Goal: Share content: Share content

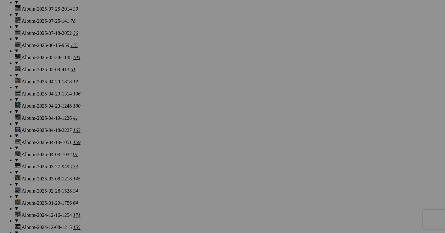
scroll to position [682, 0]
drag, startPoint x: 283, startPoint y: 139, endPoint x: 108, endPoint y: 126, distance: 176.1
drag, startPoint x: 228, startPoint y: 137, endPoint x: 102, endPoint y: 127, distance: 127.1
drag, startPoint x: 288, startPoint y: 133, endPoint x: 163, endPoint y: 125, distance: 125.5
drag, startPoint x: 326, startPoint y: 137, endPoint x: 205, endPoint y: 124, distance: 121.9
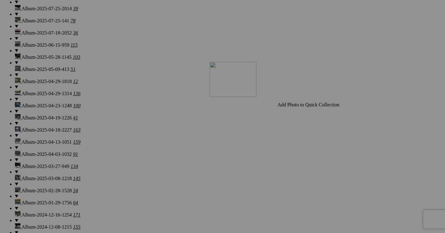
drag, startPoint x: 383, startPoint y: 139, endPoint x: 299, endPoint y: 116, distance: 87.3
drag, startPoint x: 292, startPoint y: 127, endPoint x: 315, endPoint y: 44, distance: 86.1
drag, startPoint x: 378, startPoint y: 64, endPoint x: 249, endPoint y: 197, distance: 185.7
drag, startPoint x: 377, startPoint y: 63, endPoint x: 184, endPoint y: 189, distance: 230.2
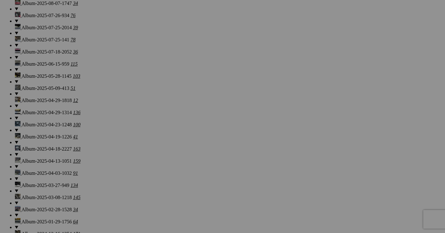
scroll to position [677, 0]
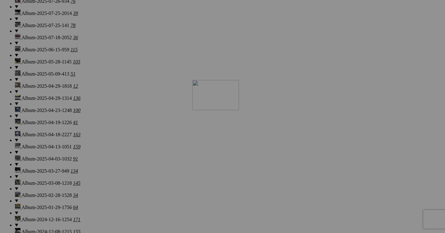
drag, startPoint x: 336, startPoint y: 139, endPoint x: 272, endPoint y: 126, distance: 65.5
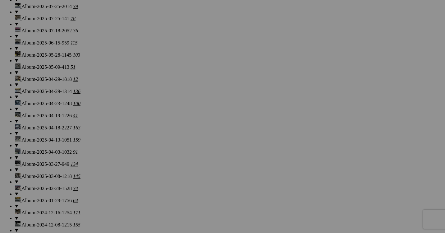
scroll to position [685, 0]
drag, startPoint x: 342, startPoint y: 57, endPoint x: 327, endPoint y: 119, distance: 63.3
drag, startPoint x: 285, startPoint y: 204, endPoint x: 365, endPoint y: 118, distance: 117.2
drag, startPoint x: 288, startPoint y: 204, endPoint x: 371, endPoint y: 123, distance: 116.2
drag, startPoint x: 129, startPoint y: 209, endPoint x: 257, endPoint y: 119, distance: 156.5
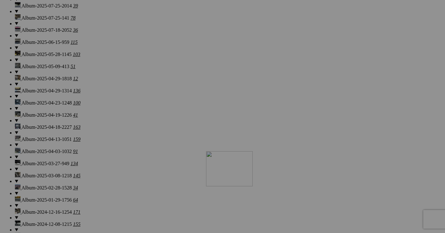
drag, startPoint x: 337, startPoint y: 145, endPoint x: 291, endPoint y: 205, distance: 75.6
drag, startPoint x: 343, startPoint y: 145, endPoint x: 214, endPoint y: 215, distance: 147.0
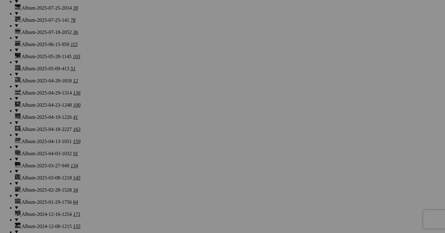
scroll to position [683, 0]
drag, startPoint x: 130, startPoint y: 203, endPoint x: 267, endPoint y: 43, distance: 210.5
drag, startPoint x: 154, startPoint y: 217, endPoint x: 268, endPoint y: 79, distance: 178.2
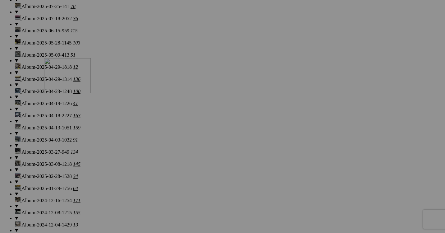
drag, startPoint x: 288, startPoint y: 204, endPoint x: 134, endPoint y: 112, distance: 179.7
drag, startPoint x: 286, startPoint y: 193, endPoint x: 163, endPoint y: 109, distance: 148.3
drag, startPoint x: 329, startPoint y: 199, endPoint x: 212, endPoint y: 119, distance: 142.8
drag, startPoint x: 393, startPoint y: 210, endPoint x: 271, endPoint y: 138, distance: 141.5
drag, startPoint x: 232, startPoint y: 129, endPoint x: 276, endPoint y: 105, distance: 49.2
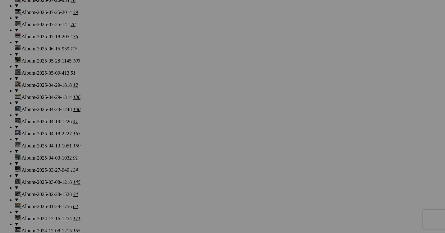
scroll to position [677, 0]
drag, startPoint x: 179, startPoint y: 125, endPoint x: 258, endPoint y: 51, distance: 108.4
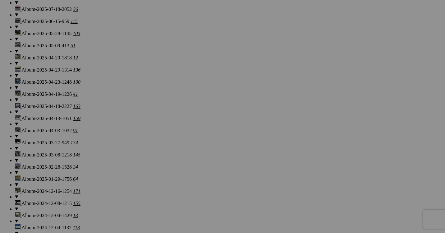
scroll to position [707, 0]
drag, startPoint x: 177, startPoint y: 105, endPoint x: 233, endPoint y: 97, distance: 57.4
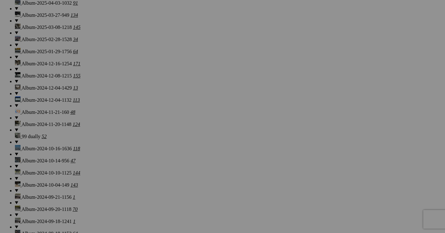
scroll to position [827, 0]
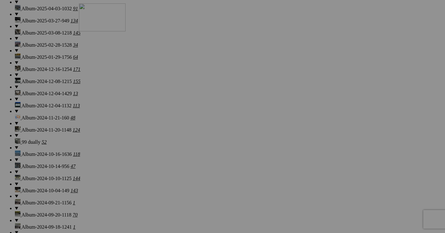
drag, startPoint x: 126, startPoint y: 139, endPoint x: 168, endPoint y: 57, distance: 91.6
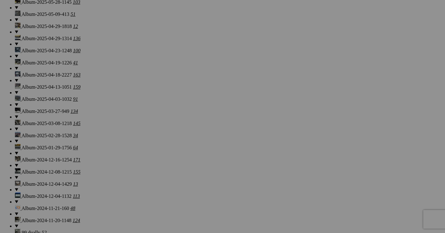
scroll to position [735, 0]
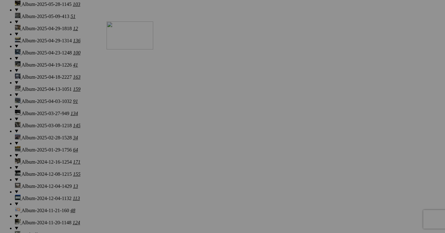
drag, startPoint x: 170, startPoint y: 151, endPoint x: 195, endPoint y: 76, distance: 79.9
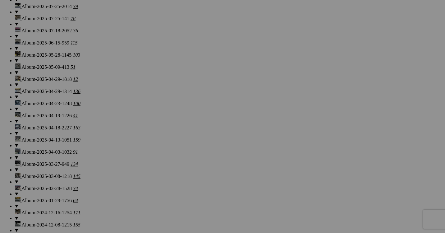
scroll to position [683, 0]
drag, startPoint x: 119, startPoint y: 125, endPoint x: 244, endPoint y: 50, distance: 145.8
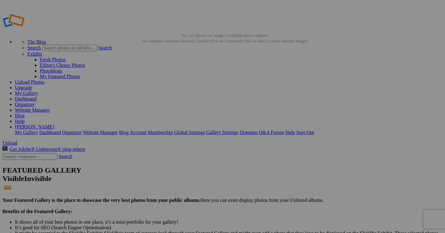
scroll to position [0, 0]
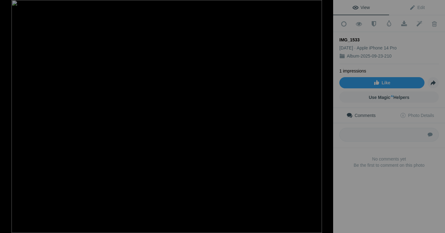
click at [278, 123] on img at bounding box center [166, 116] width 310 height 233
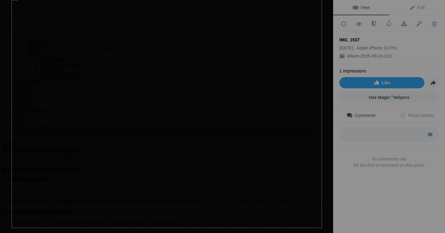
click at [265, 134] on img at bounding box center [166, 111] width 310 height 233
click at [325, 11] on div at bounding box center [326, 7] width 14 height 14
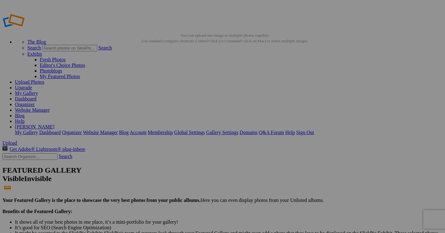
scroll to position [10, 0]
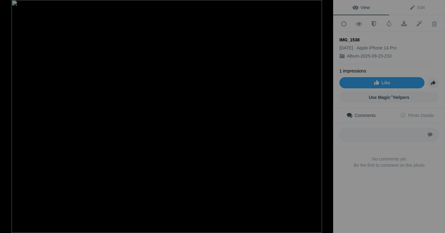
click at [271, 125] on img at bounding box center [166, 116] width 310 height 233
click at [329, 8] on div at bounding box center [326, 7] width 14 height 14
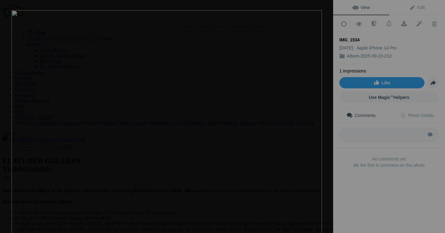
click at [265, 126] on img at bounding box center [166, 126] width 310 height 233
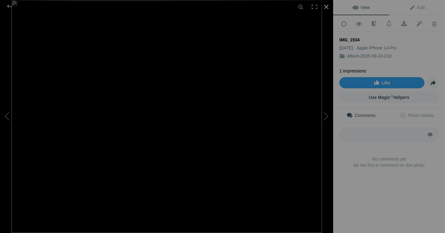
click at [324, 6] on div at bounding box center [326, 7] width 14 height 14
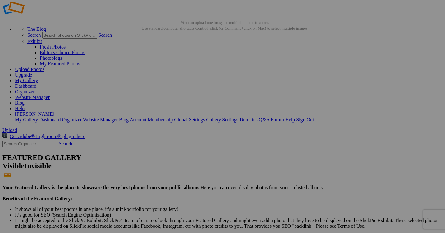
scroll to position [15, 0]
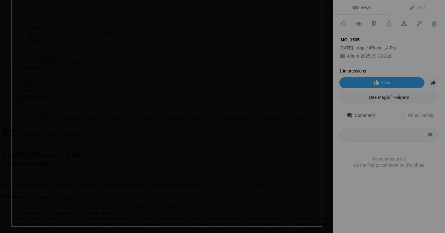
click at [264, 129] on img at bounding box center [166, 110] width 310 height 233
click at [325, 7] on div at bounding box center [326, 7] width 14 height 14
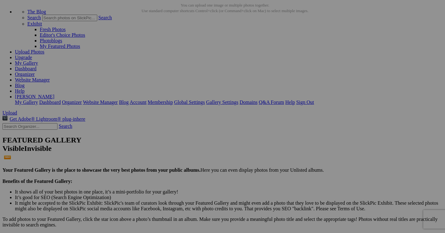
scroll to position [33, 0]
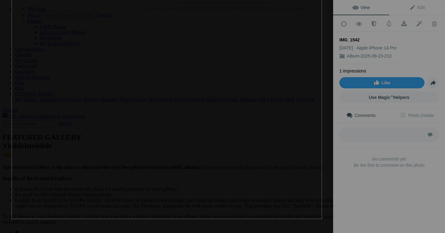
click at [260, 128] on img at bounding box center [166, 102] width 310 height 233
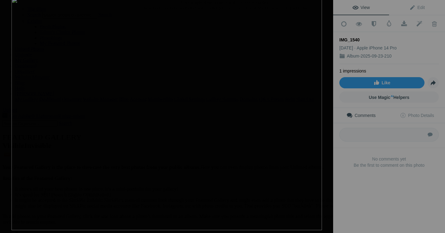
click at [265, 126] on img at bounding box center [166, 113] width 310 height 233
click at [274, 126] on img at bounding box center [166, 116] width 310 height 233
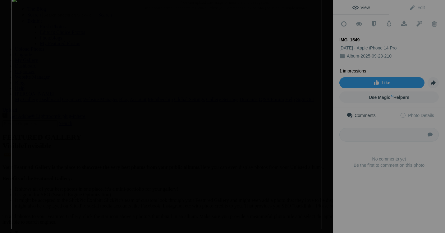
click at [235, 149] on img at bounding box center [166, 112] width 310 height 233
click at [260, 160] on img at bounding box center [166, 113] width 310 height 233
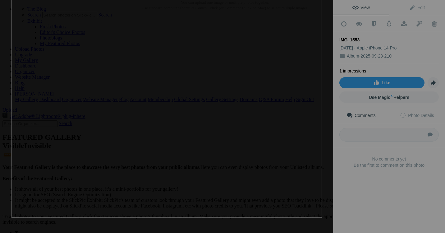
click at [261, 161] on img at bounding box center [166, 101] width 310 height 233
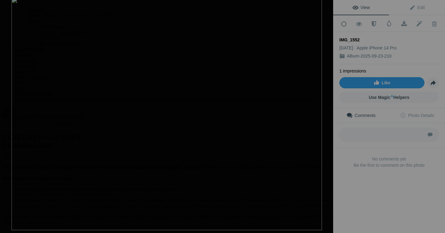
click at [265, 133] on img at bounding box center [166, 113] width 310 height 233
click at [324, 7] on div at bounding box center [326, 7] width 14 height 14
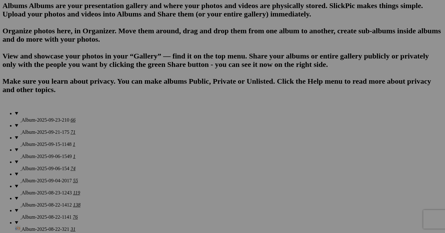
scroll to position [401, 0]
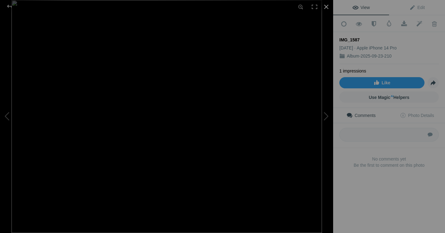
click at [328, 6] on div at bounding box center [326, 7] width 14 height 14
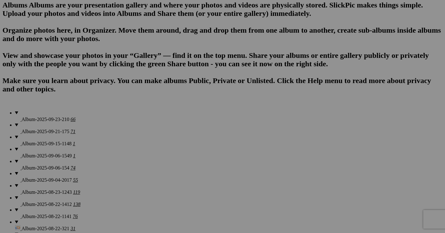
scroll to position [413, 0]
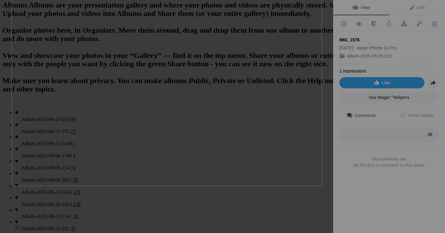
click at [274, 126] on img at bounding box center [166, 69] width 310 height 233
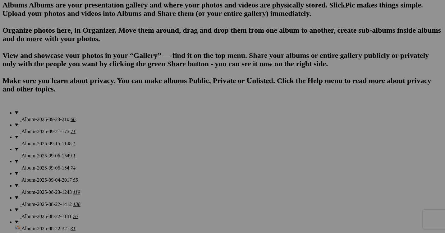
scroll to position [761, 0]
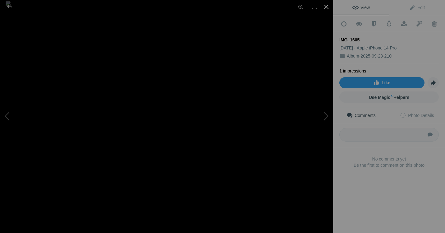
click at [325, 5] on div at bounding box center [326, 7] width 14 height 14
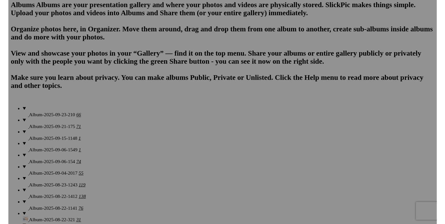
scroll to position [745, 0]
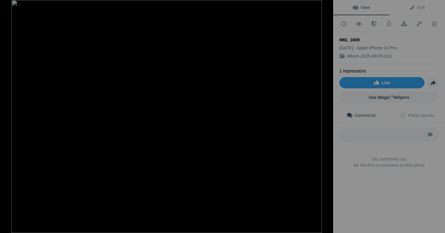
click at [326, 8] on div at bounding box center [326, 7] width 14 height 14
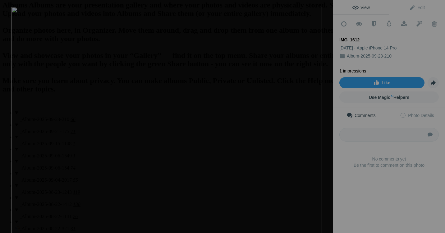
click at [273, 126] on img at bounding box center [166, 123] width 310 height 233
click at [331, 1] on div at bounding box center [326, 7] width 14 height 14
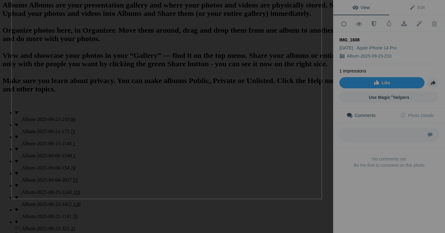
click at [257, 131] on img at bounding box center [166, 82] width 310 height 233
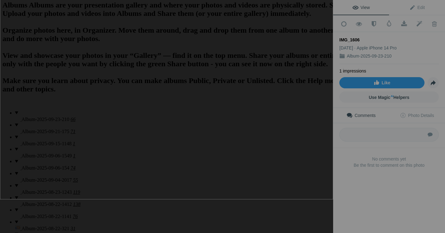
click at [272, 130] on img at bounding box center [166, 92] width 333 height 216
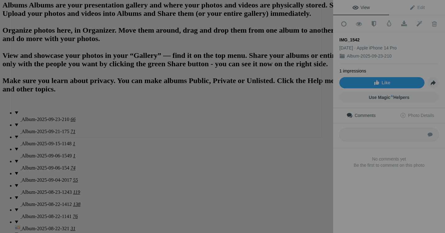
click at [306, 53] on img at bounding box center [166, 21] width 310 height 233
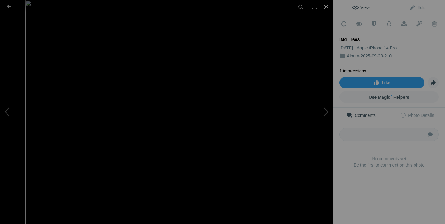
click at [327, 4] on div at bounding box center [326, 7] width 14 height 14
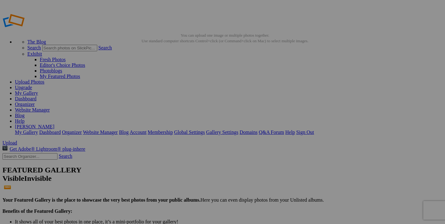
scroll to position [535, 0]
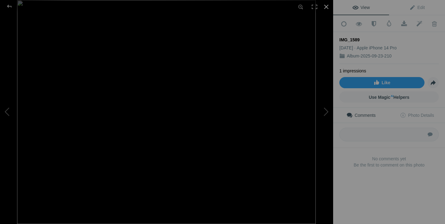
click at [325, 7] on div at bounding box center [326, 7] width 14 height 14
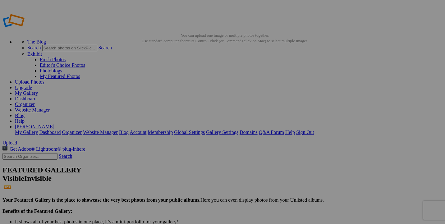
scroll to position [432, 0]
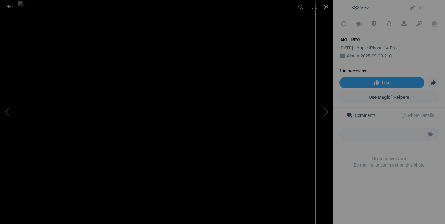
click at [327, 6] on div at bounding box center [326, 7] width 14 height 14
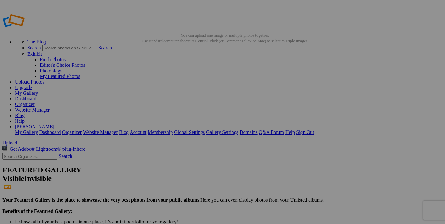
scroll to position [452, 0]
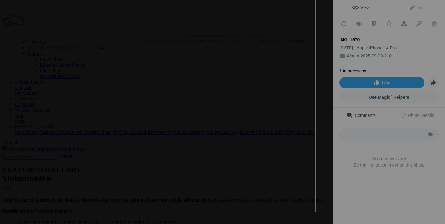
click at [268, 118] on img at bounding box center [166, 100] width 299 height 224
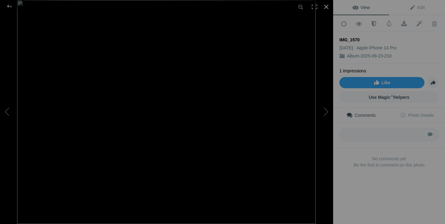
click at [325, 8] on div at bounding box center [326, 7] width 14 height 14
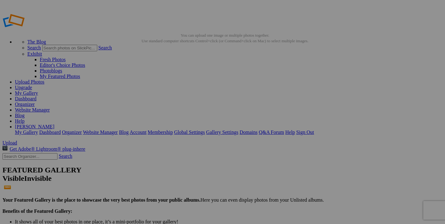
scroll to position [551, 0]
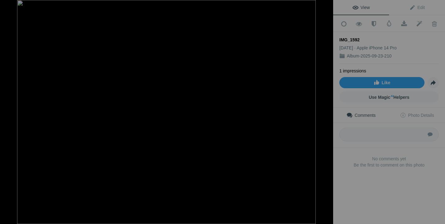
click at [272, 117] on img at bounding box center [166, 112] width 299 height 224
click at [326, 8] on div at bounding box center [326, 7] width 14 height 14
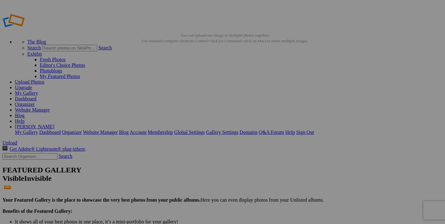
scroll to position [737, 0]
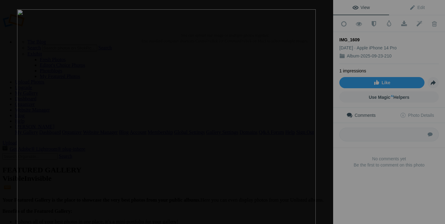
click at [274, 115] on img at bounding box center [166, 121] width 299 height 224
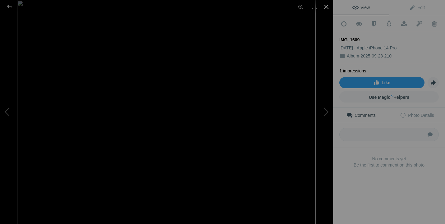
click at [324, 9] on div at bounding box center [326, 7] width 14 height 14
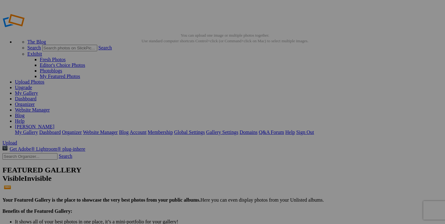
scroll to position [0, 0]
